Goal: Check status: Check status

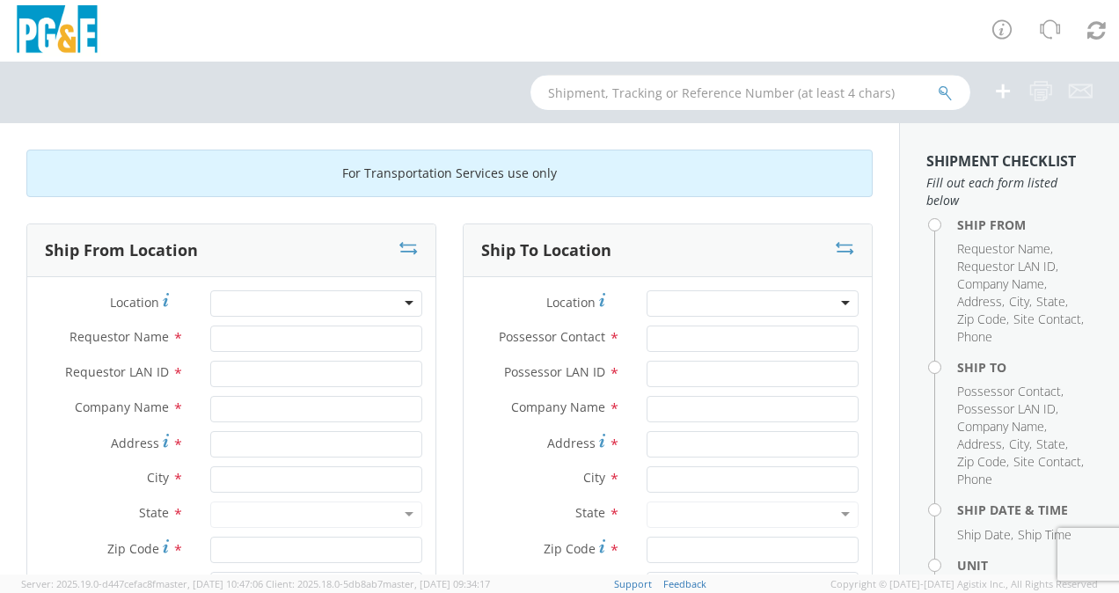
click at [575, 88] on input "text" at bounding box center [750, 92] width 440 height 35
paste input "B31350"
type input "B31350"
click at [945, 90] on icon "submit" at bounding box center [944, 93] width 15 height 16
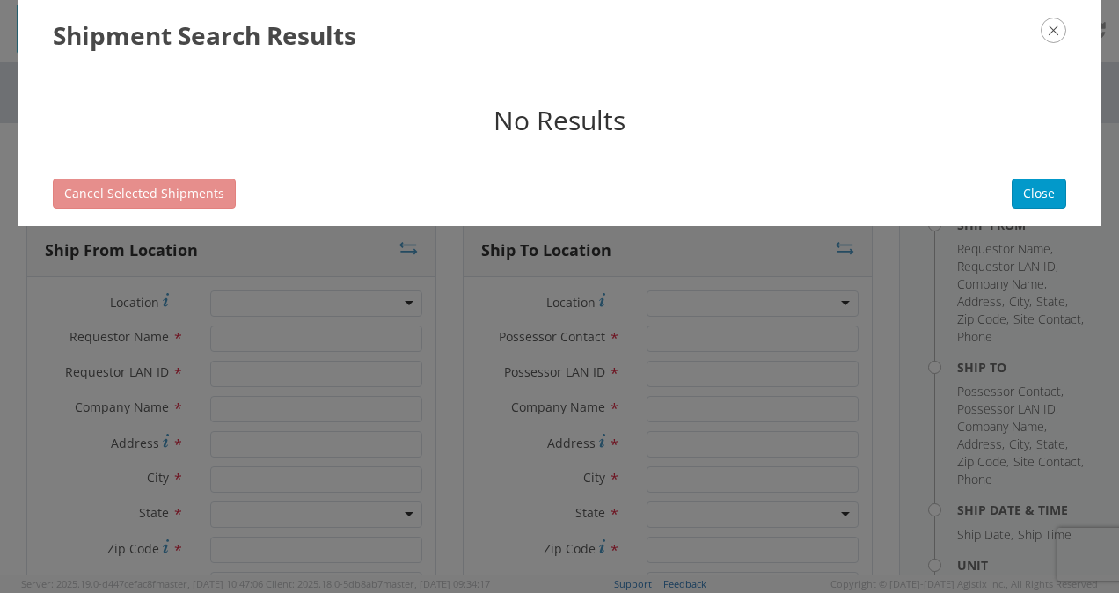
click at [1062, 39] on icon "button" at bounding box center [1053, 31] width 26 height 26
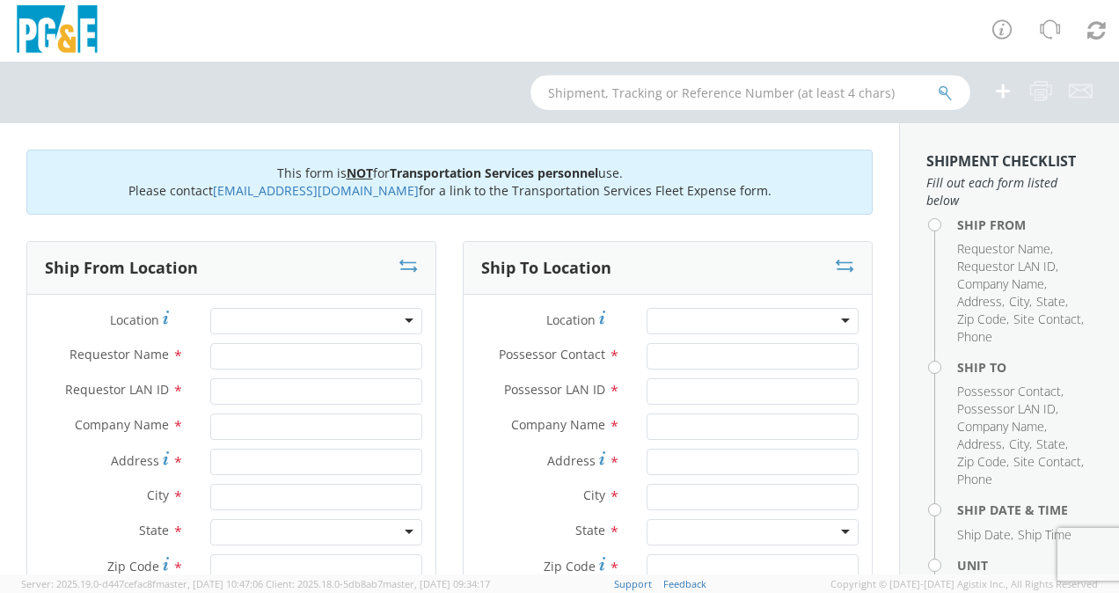
click at [590, 86] on input "text" at bounding box center [750, 92] width 440 height 35
paste input "B31350"
click at [944, 84] on form "B31350" at bounding box center [750, 92] width 440 height 35
type input "B31350"
click at [943, 88] on icon "submit" at bounding box center [944, 93] width 15 height 16
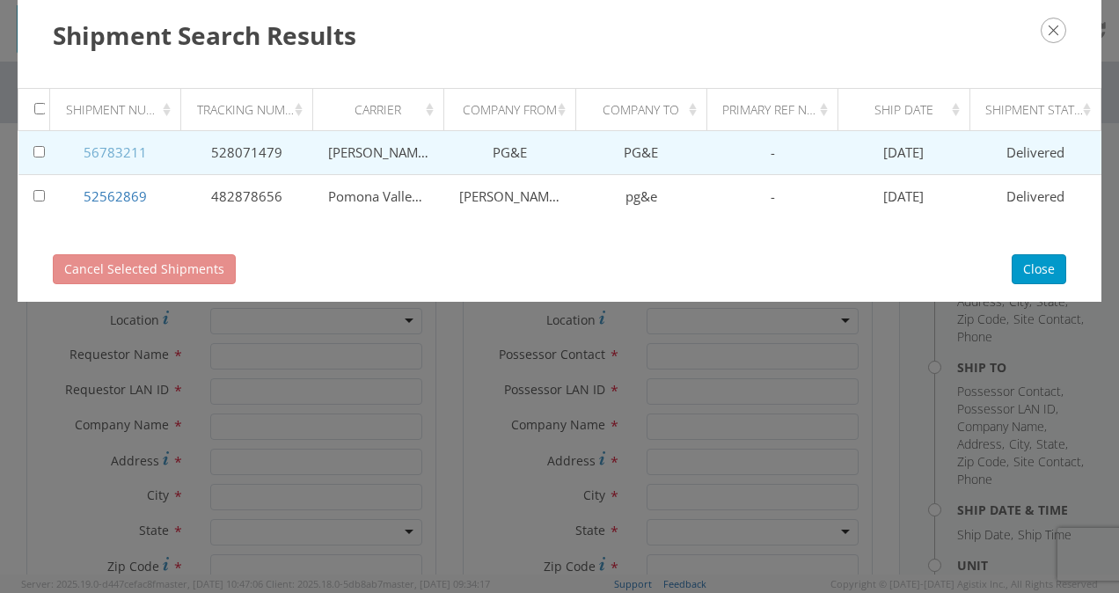
click at [114, 157] on link "56783211" at bounding box center [115, 152] width 63 height 18
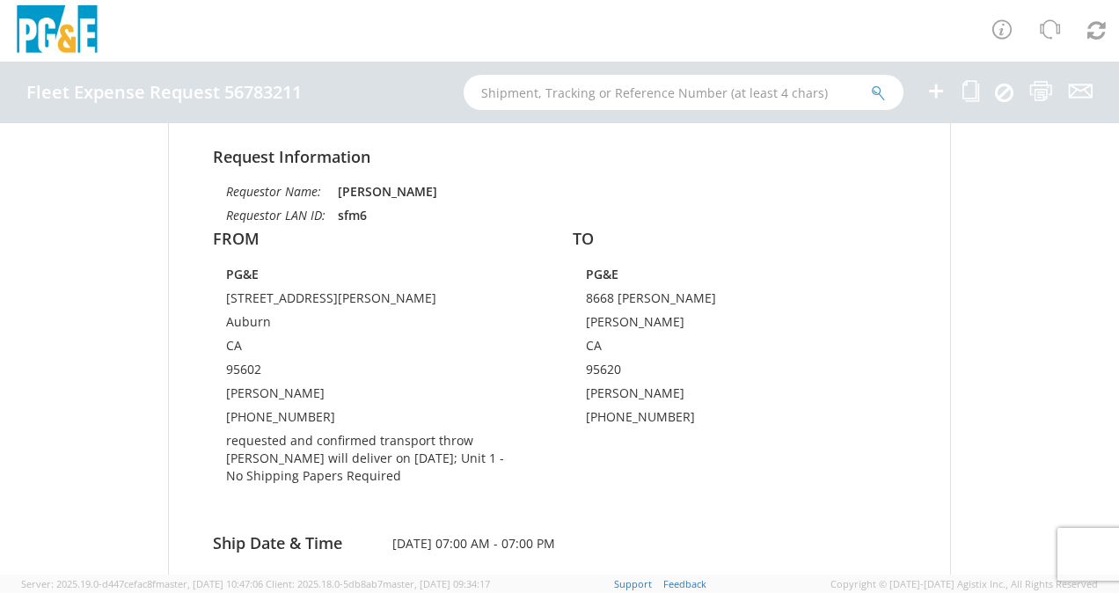
scroll to position [264, 0]
